Goal: Ask a question

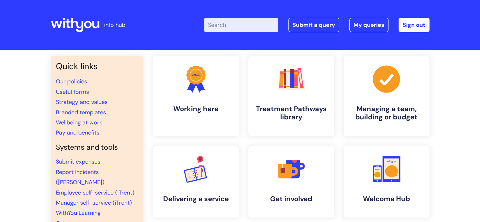
click at [223, 21] on input "Enter your search term here..." at bounding box center [241, 25] width 74 height 14
type input "e"
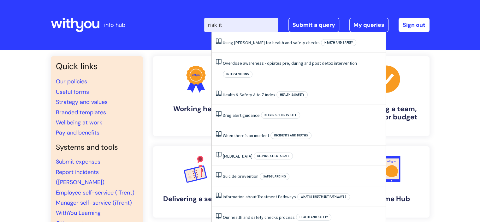
type input "risk it"
click button "Search" at bounding box center [0, 0] width 0 height 0
